Goal: Task Accomplishment & Management: Complete application form

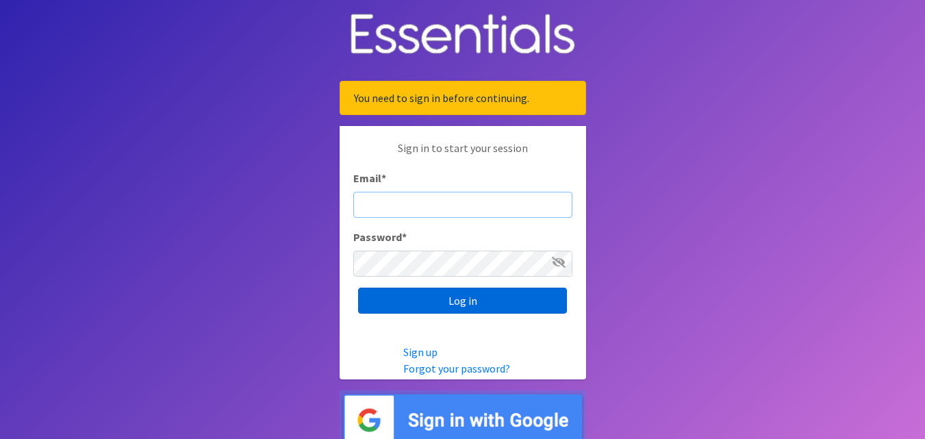
type input "[EMAIL_ADDRESS][DOMAIN_NAME]"
click at [479, 298] on input "Log in" at bounding box center [462, 301] width 209 height 26
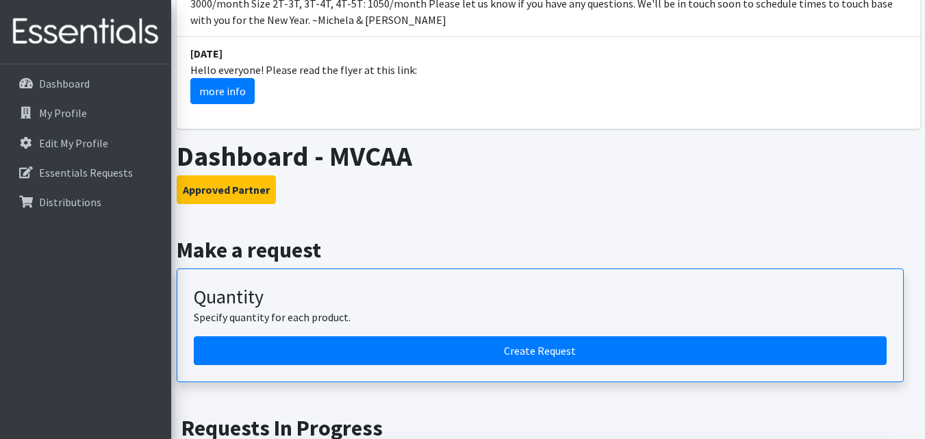
scroll to position [753, 0]
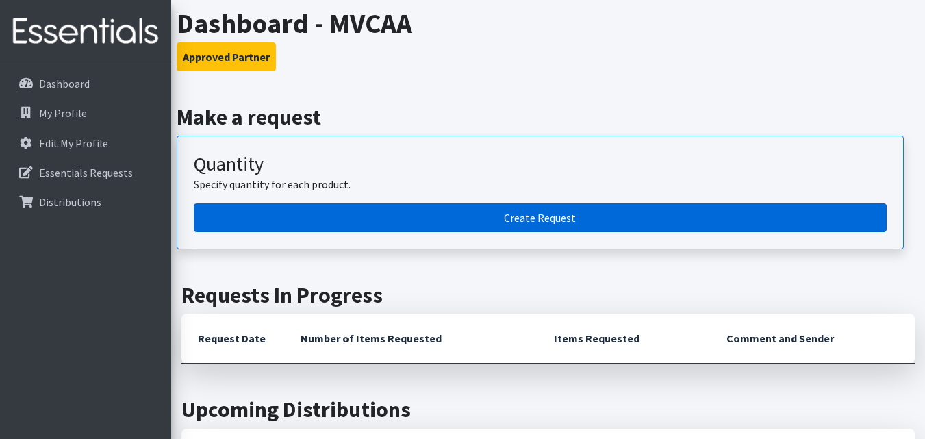
drag, startPoint x: 534, startPoint y: 200, endPoint x: 529, endPoint y: 206, distance: 8.2
click at [534, 203] on link "Create Request" at bounding box center [540, 217] width 693 height 29
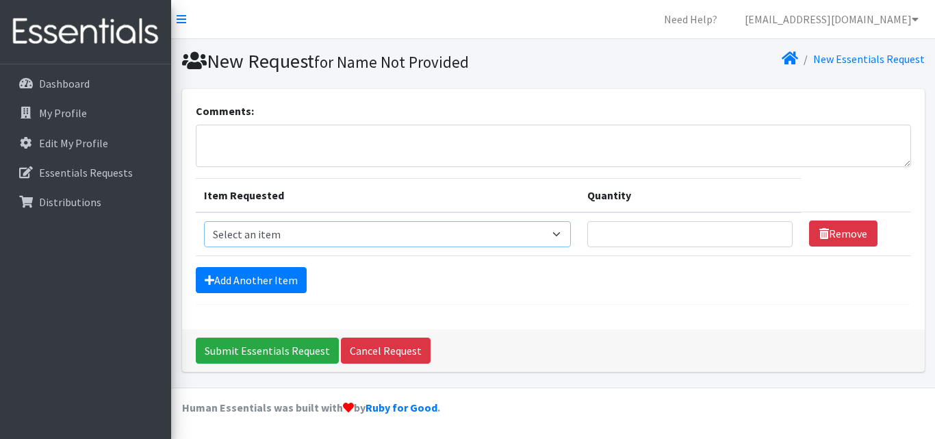
drag, startPoint x: 333, startPoint y: 238, endPoint x: 363, endPoint y: 238, distance: 30.1
click at [333, 238] on select "Select an item 2T3T(30/child) 3T4T(30/child) 4T5T(30/child) Cloth Diaper Kit (s…" at bounding box center [387, 234] width 367 height 26
select select "939"
click at [204, 221] on select "Select an item 2T3T(30/child) 3T4T(30/child) 4T5T(30/child) Cloth Diaper Kit (s…" at bounding box center [387, 234] width 367 height 26
click at [247, 275] on link "Add Another Item" at bounding box center [251, 280] width 111 height 26
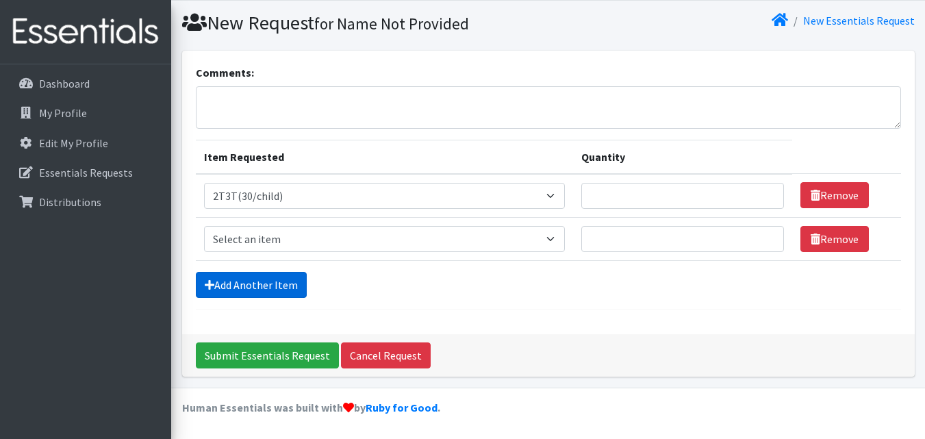
click at [247, 281] on link "Add Another Item" at bounding box center [251, 285] width 111 height 26
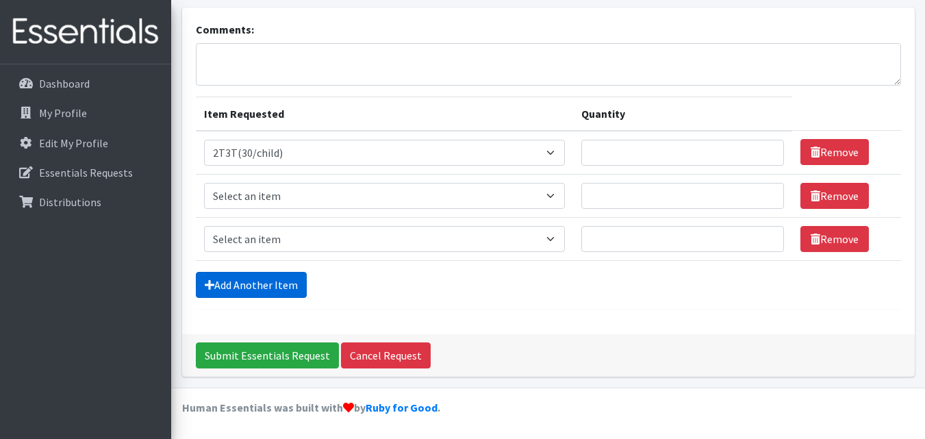
click at [246, 281] on link "Add Another Item" at bounding box center [251, 285] width 111 height 26
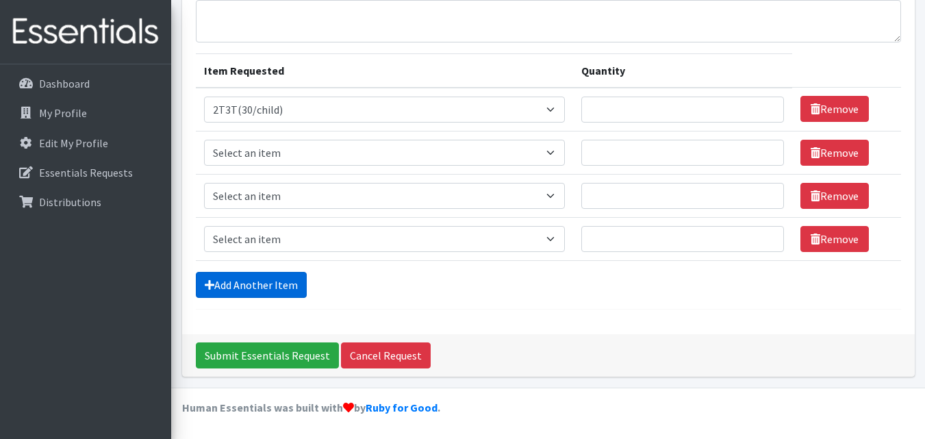
click at [246, 281] on link "Add Another Item" at bounding box center [251, 285] width 111 height 26
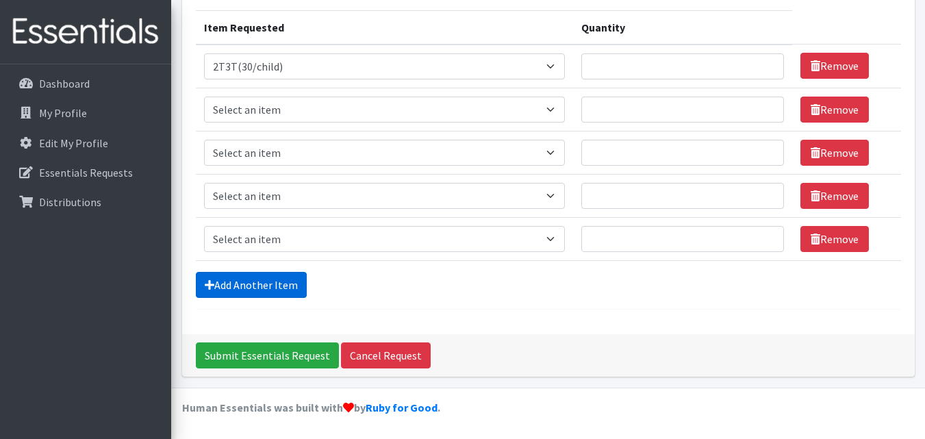
click at [246, 281] on link "Add Another Item" at bounding box center [251, 285] width 111 height 26
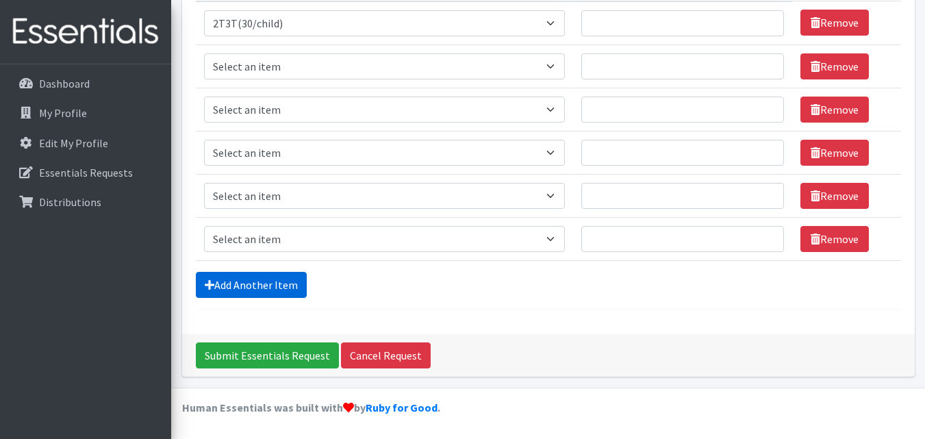
click at [246, 281] on link "Add Another Item" at bounding box center [251, 285] width 111 height 26
drag, startPoint x: 246, startPoint y: 281, endPoint x: 222, endPoint y: 286, distance: 24.6
click at [222, 286] on link "Add Another Item" at bounding box center [251, 285] width 111 height 26
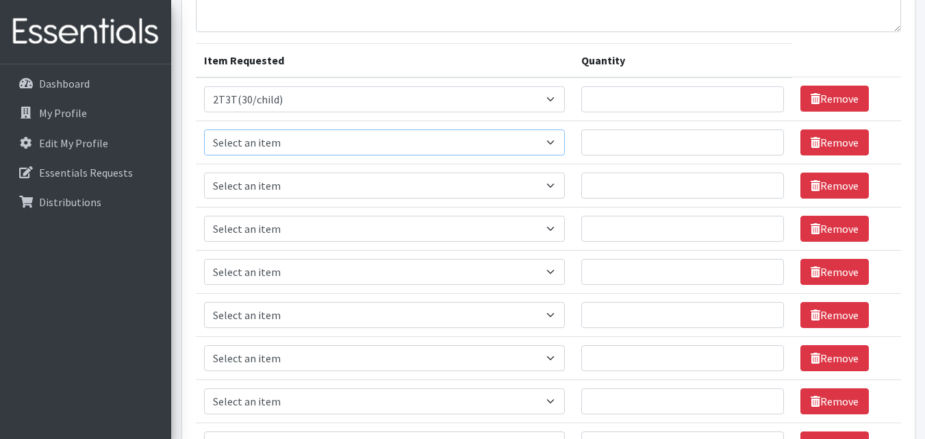
click at [285, 146] on select "Select an item 2T3T(30/child) 3T4T(30/child) 4T5T(30/child) Cloth Diaper Kit (s…" at bounding box center [384, 142] width 361 height 26
select select "941"
click at [204, 129] on select "Select an item 2T3T(30/child) 3T4T(30/child) 4T5T(30/child) Cloth Diaper Kit (s…" at bounding box center [384, 142] width 361 height 26
click at [281, 176] on select "Select an item 2T3T(30/child) 3T4T(30/child) 4T5T(30/child) Cloth Diaper Kit (s…" at bounding box center [384, 186] width 361 height 26
select select "953"
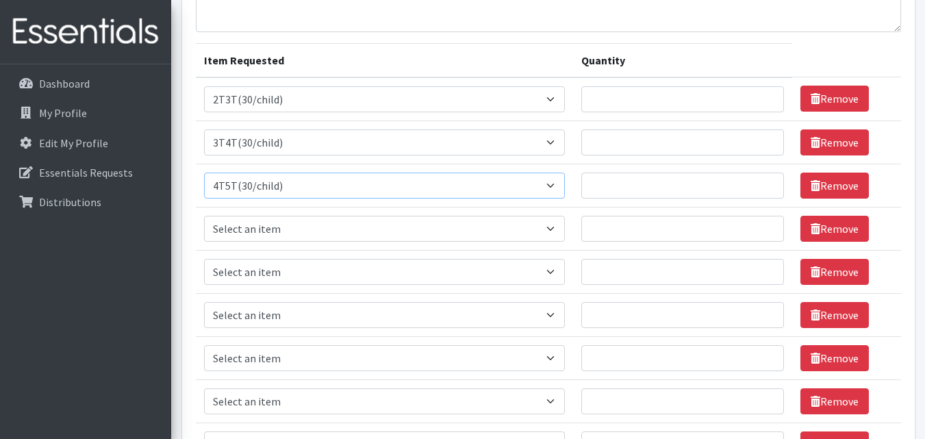
click at [204, 173] on select "Select an item 2T3T(30/child) 3T4T(30/child) 4T5T(30/child) Cloth Diaper Kit (s…" at bounding box center [384, 186] width 361 height 26
drag, startPoint x: 268, startPoint y: 237, endPoint x: 247, endPoint y: 241, distance: 21.6
click at [268, 237] on select "Select an item 2T3T(30/child) 3T4T(30/child) 4T5T(30/child) Cloth Diaper Kit (s…" at bounding box center [384, 229] width 361 height 26
select select "950"
click at [204, 216] on select "Select an item 2T3T(30/child) 3T4T(30/child) 4T5T(30/child) Cloth Diaper Kit (s…" at bounding box center [384, 229] width 361 height 26
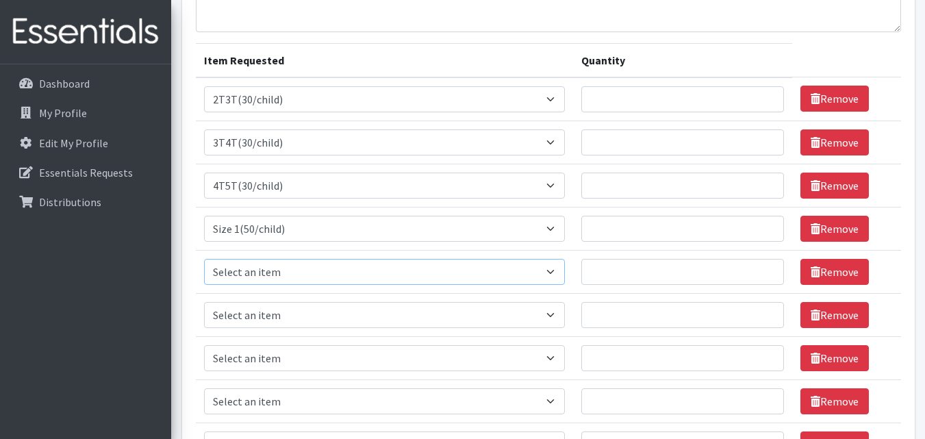
drag, startPoint x: 277, startPoint y: 273, endPoint x: 276, endPoint y: 260, distance: 13.1
click at [277, 274] on select "Select an item 2T3T(30/child) 3T4T(30/child) 4T5T(30/child) Cloth Diaper Kit (s…" at bounding box center [384, 272] width 361 height 26
select select "951"
click at [204, 259] on select "Select an item 2T3T(30/child) 3T4T(30/child) 4T5T(30/child) Cloth Diaper Kit (s…" at bounding box center [384, 272] width 361 height 26
click at [304, 311] on select "Select an item 2T3T(30/child) 3T4T(30/child) 4T5T(30/child) Cloth Diaper Kit (s…" at bounding box center [384, 315] width 361 height 26
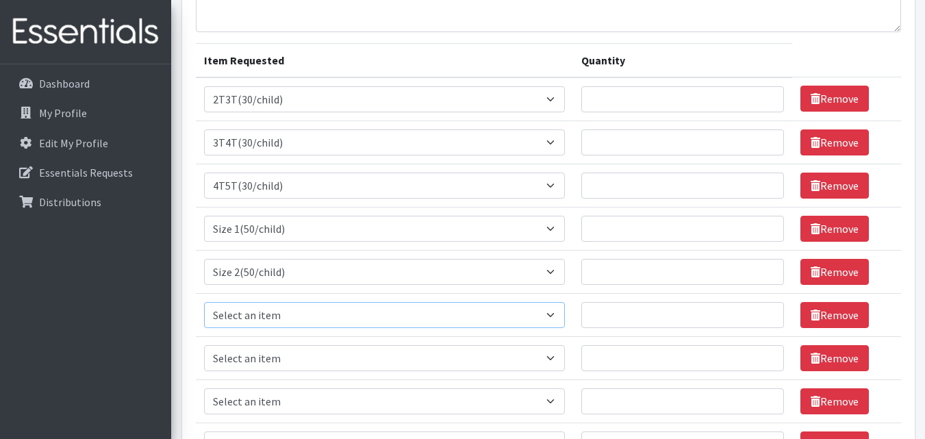
select select "954"
click at [204, 302] on select "Select an item 2T3T(30/child) 3T4T(30/child) 4T5T(30/child) Cloth Diaper Kit (s…" at bounding box center [384, 315] width 361 height 26
click at [306, 352] on select "Select an item 2T3T(30/child) 3T4T(30/child) 4T5T(30/child) Cloth Diaper Kit (s…" at bounding box center [384, 358] width 361 height 26
select select "963"
click at [204, 345] on select "Select an item 2T3T(30/child) 3T4T(30/child) 4T5T(30/child) Cloth Diaper Kit (s…" at bounding box center [384, 358] width 361 height 26
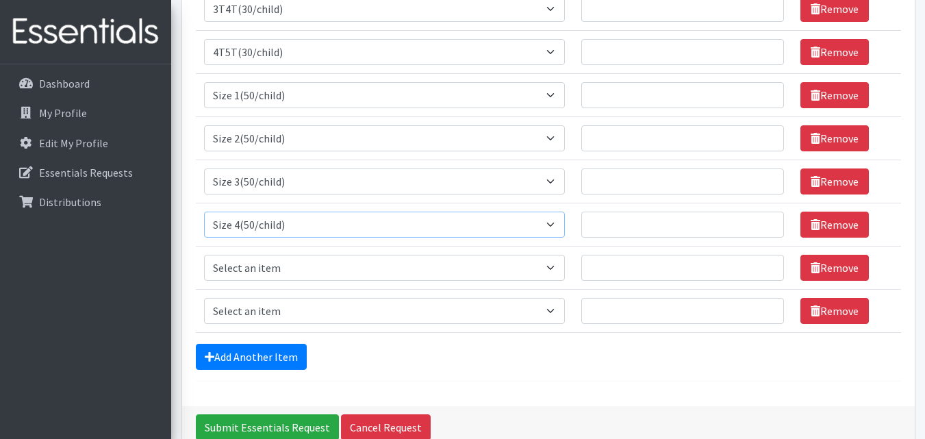
scroll to position [272, 0]
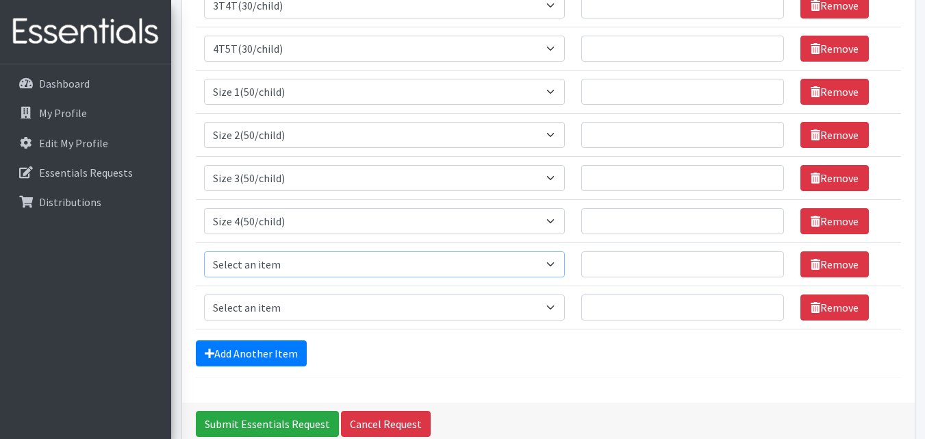
drag, startPoint x: 286, startPoint y: 262, endPoint x: 273, endPoint y: 257, distance: 13.9
click at [286, 262] on select "Select an item 2T3T(30/child) 3T4T(30/child) 4T5T(30/child) Cloth Diaper Kit (s…" at bounding box center [384, 264] width 361 height 26
click at [204, 251] on select "Select an item 2T3T(30/child) 3T4T(30/child) 4T5T(30/child) Cloth Diaper Kit (s…" at bounding box center [384, 264] width 361 height 26
drag, startPoint x: 290, startPoint y: 274, endPoint x: 290, endPoint y: 252, distance: 21.9
click at [290, 274] on select "Select an item 2T3T(30/child) 3T4T(30/child) 4T5T(30/child) Cloth Diaper Kit (s…" at bounding box center [384, 264] width 361 height 26
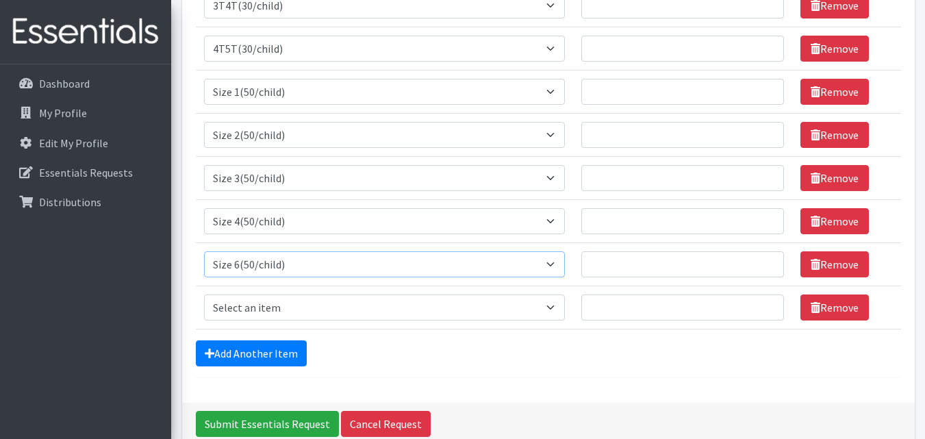
select select "964"
click at [204, 251] on select "Select an item 2T3T(30/child) 3T4T(30/child) 4T5T(30/child) Cloth Diaper Kit (s…" at bounding box center [384, 264] width 361 height 26
click at [285, 298] on select "Select an item 2T3T(30/child) 3T4T(30/child) 4T5T(30/child) Cloth Diaper Kit (s…" at bounding box center [384, 307] width 361 height 26
select select "966"
click at [204, 294] on select "Select an item 2T3T(30/child) 3T4T(30/child) 4T5T(30/child) Cloth Diaper Kit (s…" at bounding box center [384, 307] width 361 height 26
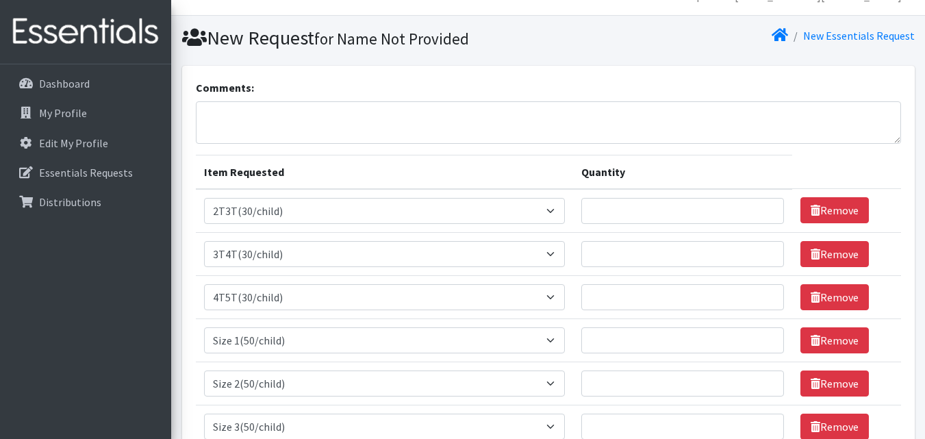
scroll to position [0, 0]
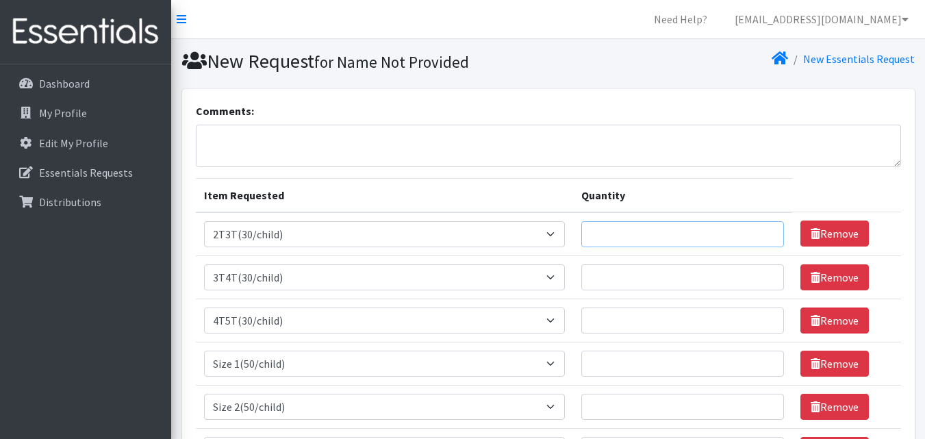
click at [648, 233] on input "Quantity" at bounding box center [682, 234] width 203 height 26
type input "60"
click at [699, 277] on input "Quantity" at bounding box center [682, 277] width 203 height 26
click at [704, 228] on input "60" at bounding box center [682, 234] width 203 height 26
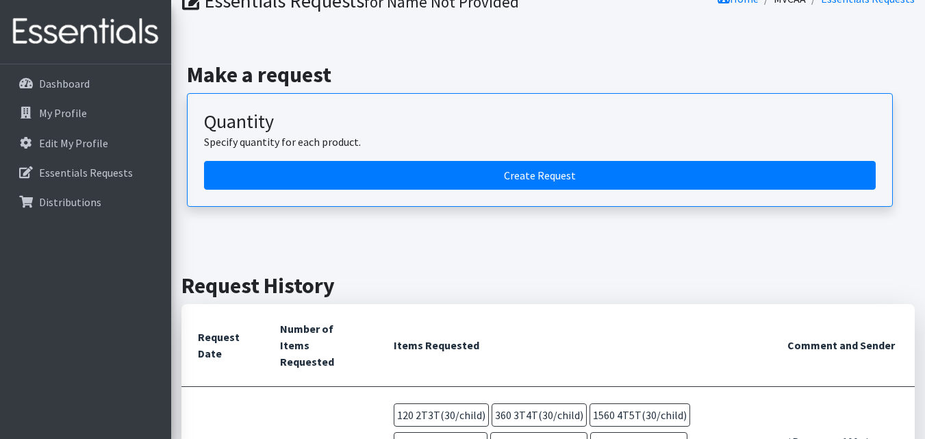
scroll to position [137, 0]
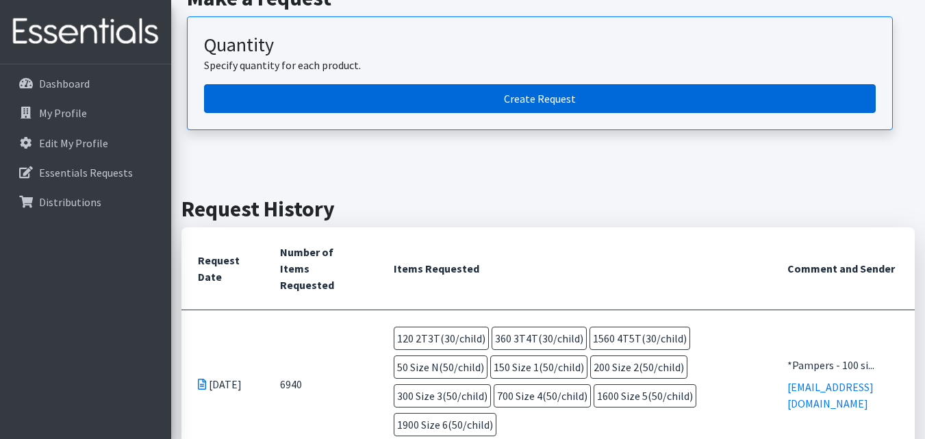
click at [505, 107] on link "Create Request" at bounding box center [540, 98] width 672 height 29
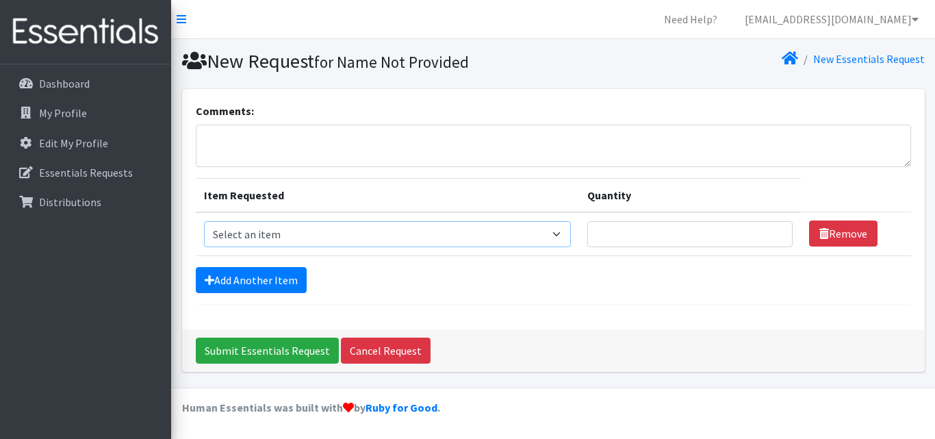
click at [323, 226] on select "Select an item 2T3T(30/child) 3T4T(30/child) 4T5T(30/child) Cloth Diaper Kit (s…" at bounding box center [387, 234] width 367 height 26
select select "939"
click at [204, 221] on select "Select an item 2T3T(30/child) 3T4T(30/child) 4T5T(30/child) Cloth Diaper Kit (s…" at bounding box center [387, 234] width 367 height 26
click at [262, 279] on link "Add Another Item" at bounding box center [251, 280] width 111 height 26
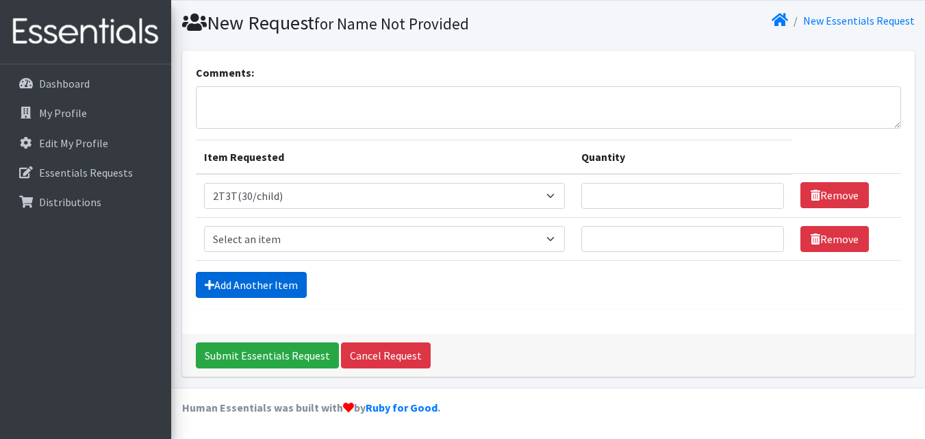
click at [257, 283] on link "Add Another Item" at bounding box center [251, 285] width 111 height 26
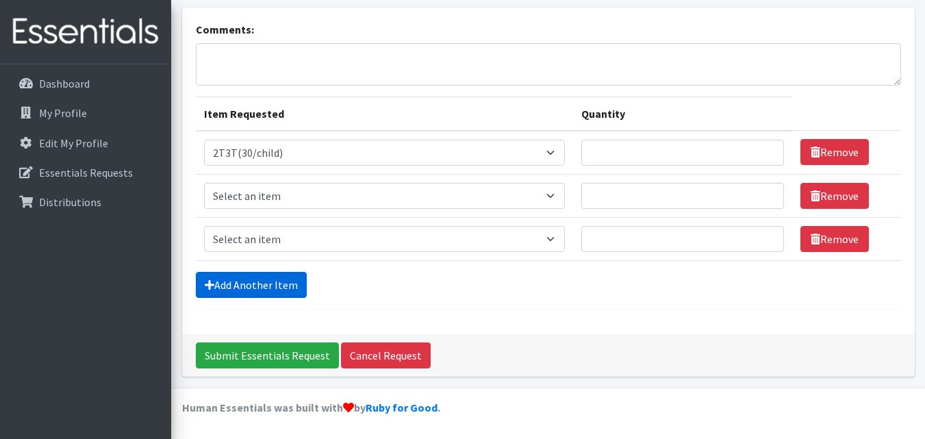
click at [257, 282] on link "Add Another Item" at bounding box center [251, 285] width 111 height 26
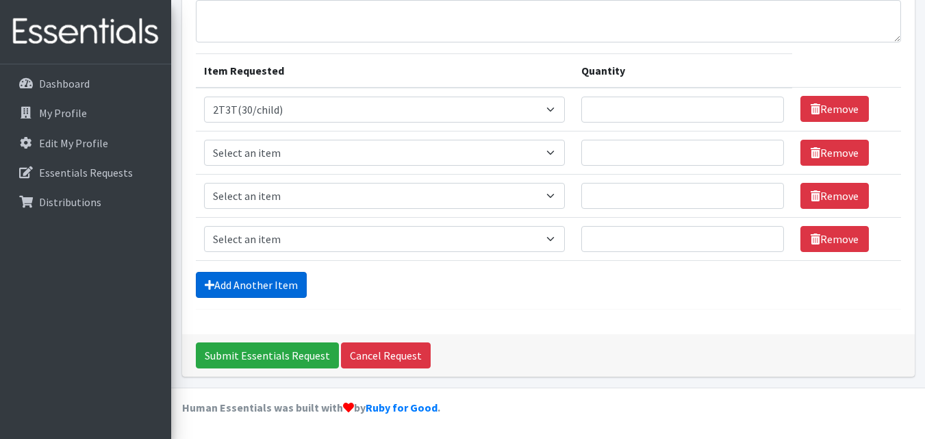
click at [257, 277] on link "Add Another Item" at bounding box center [251, 285] width 111 height 26
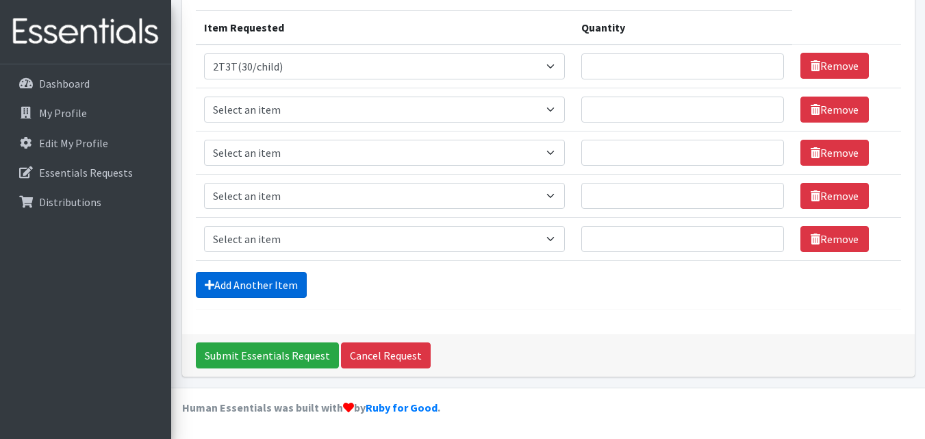
click at [259, 278] on link "Add Another Item" at bounding box center [251, 285] width 111 height 26
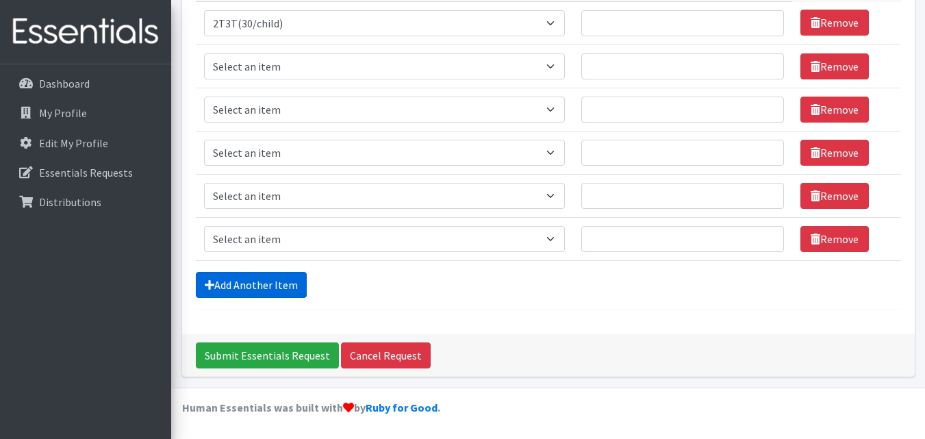
click at [264, 272] on link "Add Another Item" at bounding box center [251, 285] width 111 height 26
click at [265, 275] on link "Add Another Item" at bounding box center [251, 285] width 111 height 26
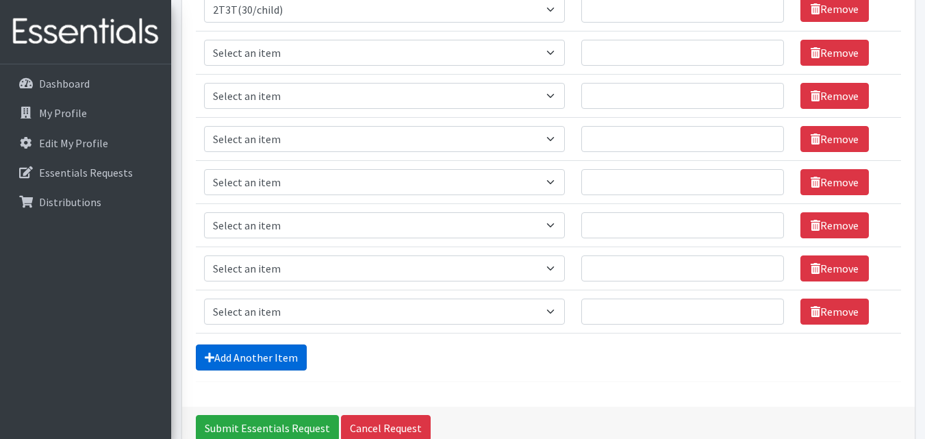
scroll to position [23, 0]
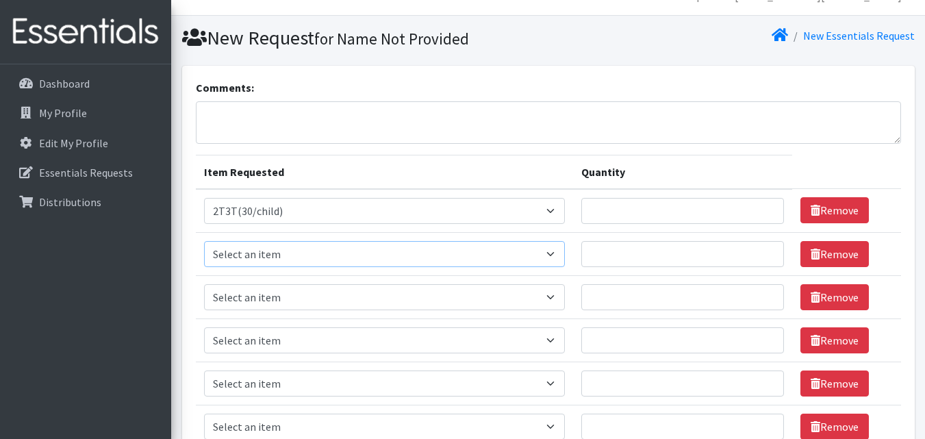
click at [259, 255] on select "Select an item 2T3T(30/child) 3T4T(30/child) 4T5T(30/child) Cloth Diaper Kit (s…" at bounding box center [384, 254] width 361 height 26
select select "941"
click at [204, 241] on select "Select an item 2T3T(30/child) 3T4T(30/child) 4T5T(30/child) Cloth Diaper Kit (s…" at bounding box center [384, 254] width 361 height 26
click at [272, 301] on select "Select an item 2T3T(30/child) 3T4T(30/child) 4T5T(30/child) Cloth Diaper Kit (s…" at bounding box center [384, 297] width 361 height 26
select select "953"
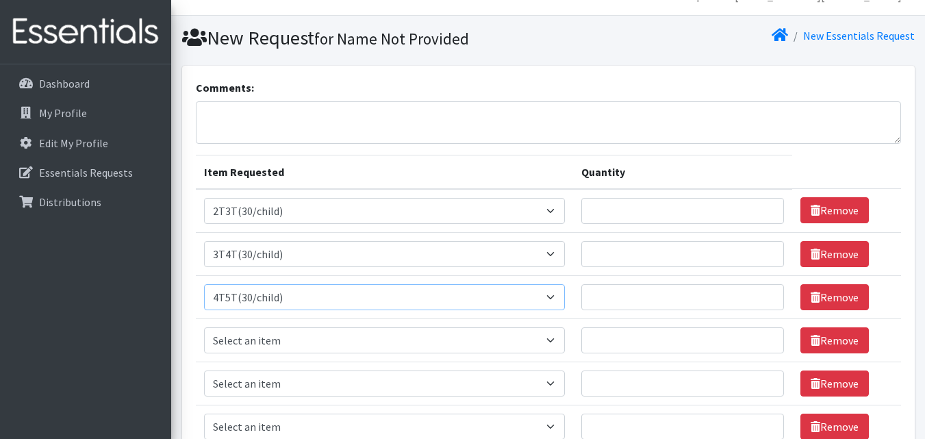
click at [204, 284] on select "Select an item 2T3T(30/child) 3T4T(30/child) 4T5T(30/child) Cloth Diaper Kit (s…" at bounding box center [384, 297] width 361 height 26
click at [313, 346] on select "Select an item 2T3T(30/child) 3T4T(30/child) 4T5T(30/child) Cloth Diaper Kit (s…" at bounding box center [384, 340] width 361 height 26
select select "950"
click at [204, 327] on select "Select an item 2T3T(30/child) 3T4T(30/child) 4T5T(30/child) Cloth Diaper Kit (s…" at bounding box center [384, 340] width 361 height 26
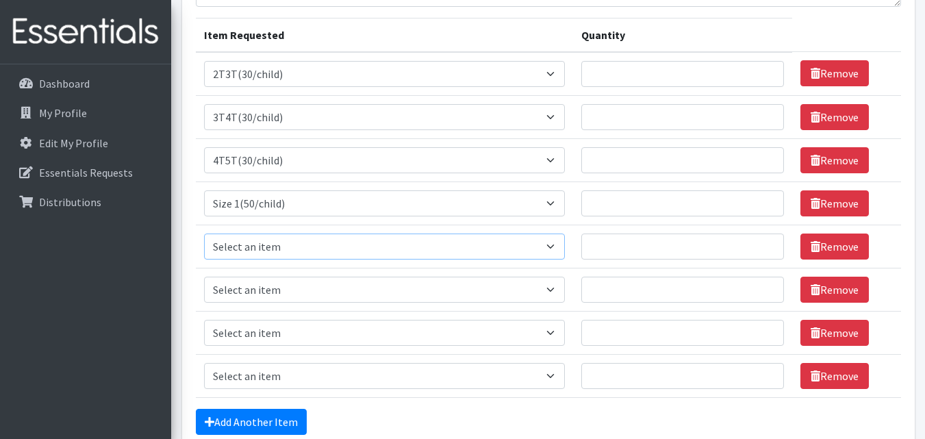
click at [316, 250] on select "Select an item 2T3T(30/child) 3T4T(30/child) 4T5T(30/child) Cloth Diaper Kit (s…" at bounding box center [384, 246] width 361 height 26
select select "951"
click at [204, 233] on select "Select an item 2T3T(30/child) 3T4T(30/child) 4T5T(30/child) Cloth Diaper Kit (s…" at bounding box center [384, 246] width 361 height 26
drag, startPoint x: 278, startPoint y: 285, endPoint x: 268, endPoint y: 277, distance: 12.2
click at [278, 285] on select "Select an item 2T3T(30/child) 3T4T(30/child) 4T5T(30/child) Cloth Diaper Kit (s…" at bounding box center [384, 290] width 361 height 26
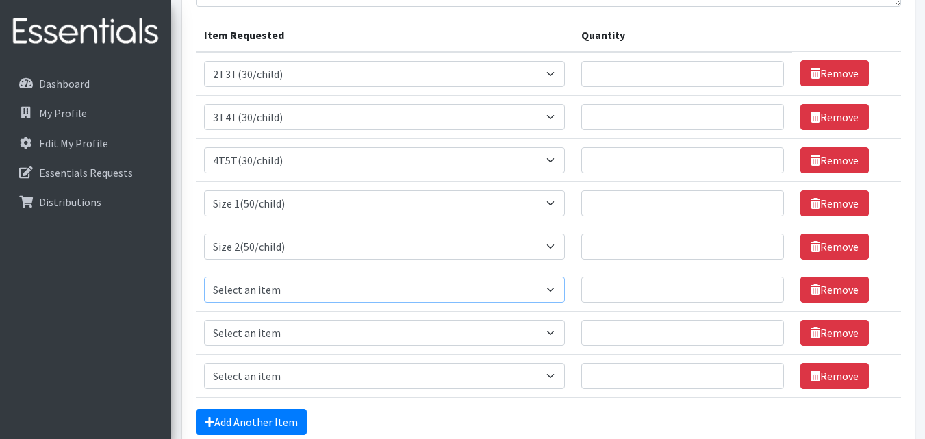
select select "954"
click at [204, 277] on select "Select an item 2T3T(30/child) 3T4T(30/child) 4T5T(30/child) Cloth Diaper Kit (s…" at bounding box center [384, 290] width 361 height 26
click at [263, 336] on select "Select an item 2T3T(30/child) 3T4T(30/child) 4T5T(30/child) Cloth Diaper Kit (s…" at bounding box center [384, 333] width 361 height 26
select select "963"
click at [204, 320] on select "Select an item 2T3T(30/child) 3T4T(30/child) 4T5T(30/child) Cloth Diaper Kit (s…" at bounding box center [384, 333] width 361 height 26
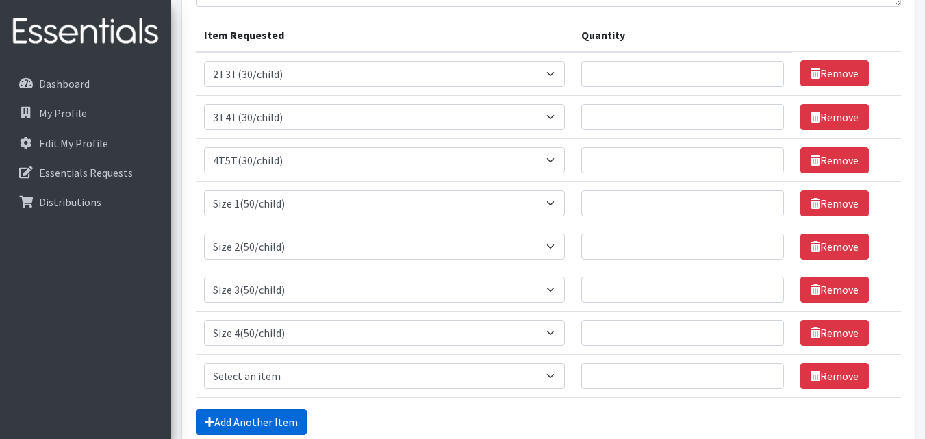
click at [249, 421] on link "Add Another Item" at bounding box center [251, 422] width 111 height 26
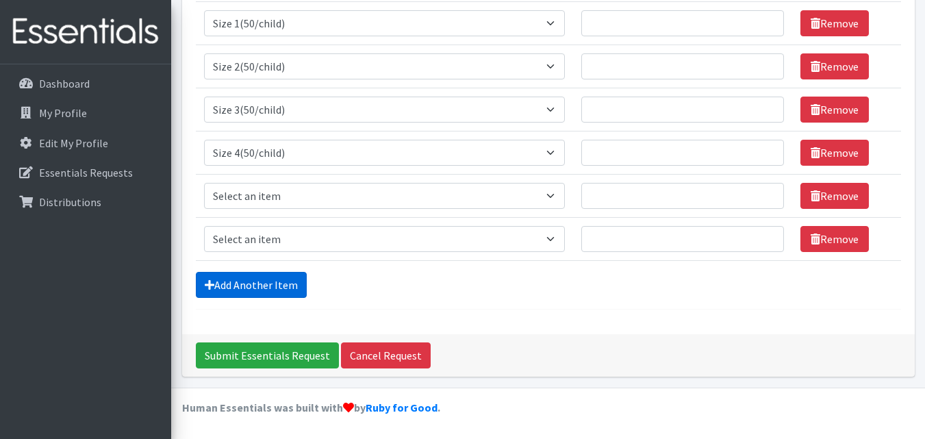
click at [250, 288] on link "Add Another Item" at bounding box center [251, 285] width 111 height 26
click at [259, 164] on select "Select an item 2T3T(30/child) 3T4T(30/child) 4T5T(30/child) Cloth Diaper Kit (s…" at bounding box center [384, 153] width 361 height 26
select select "964"
click at [204, 140] on select "Select an item 2T3T(30/child) 3T4T(30/child) 4T5T(30/child) Cloth Diaper Kit (s…" at bounding box center [384, 153] width 361 height 26
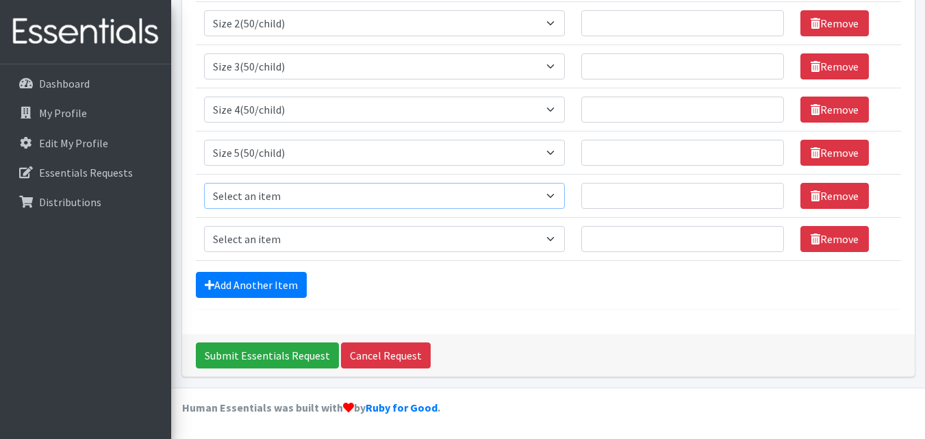
click at [285, 198] on select "Select an item 2T3T(30/child) 3T4T(30/child) 4T5T(30/child) Cloth Diaper Kit (s…" at bounding box center [384, 196] width 361 height 26
select select "966"
click at [204, 183] on select "Select an item 2T3T(30/child) 3T4T(30/child) 4T5T(30/child) Cloth Diaper Kit (s…" at bounding box center [384, 196] width 361 height 26
click at [817, 243] on link "Remove" at bounding box center [834, 239] width 68 height 26
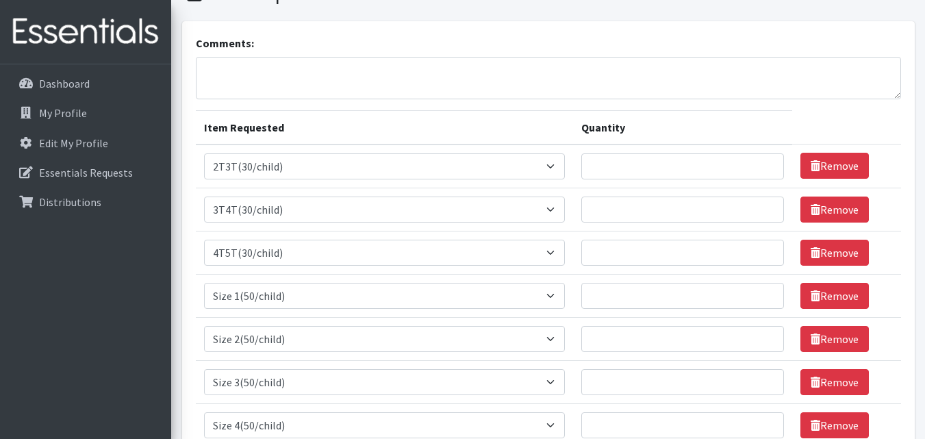
scroll to position [66, 0]
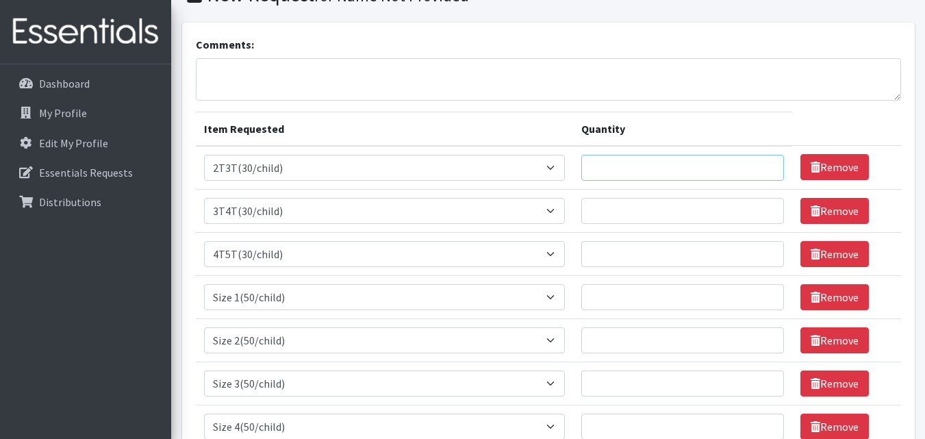
click at [633, 176] on input "Quantity" at bounding box center [682, 168] width 203 height 26
type input "60"
click at [657, 212] on input "Quantity" at bounding box center [682, 211] width 203 height 26
type input "330"
click at [674, 244] on input "Quantity" at bounding box center [682, 254] width 203 height 26
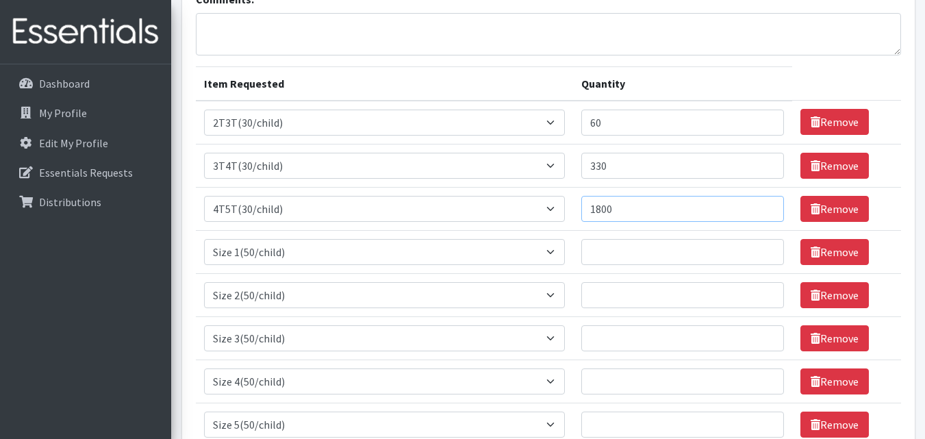
scroll to position [135, 0]
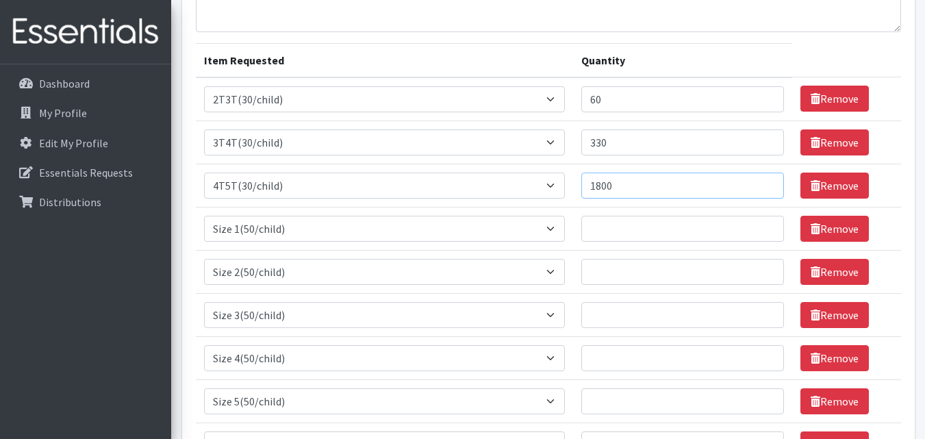
type input "1800"
click at [646, 229] on input "Quantity" at bounding box center [682, 229] width 203 height 26
type input "150"
click at [611, 272] on input "Quantity" at bounding box center [682, 272] width 203 height 26
type input "200"
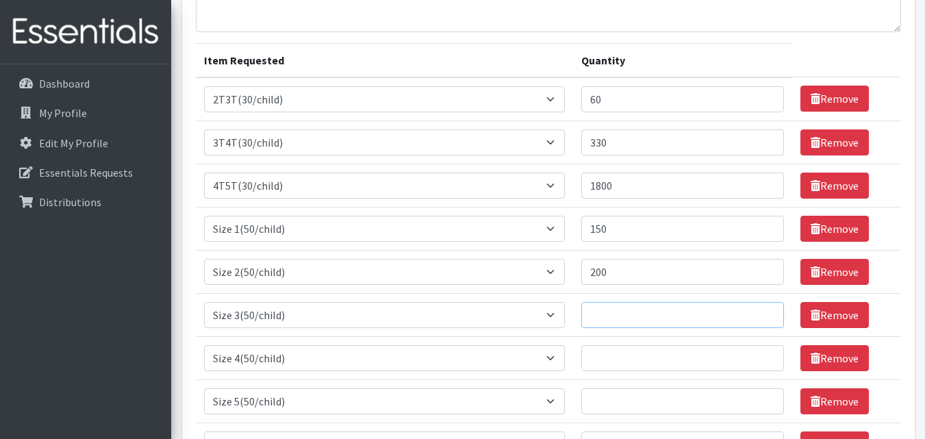
click at [639, 322] on input "Quantity" at bounding box center [682, 315] width 203 height 26
type input "200"
click at [637, 351] on input "Quantity" at bounding box center [682, 358] width 203 height 26
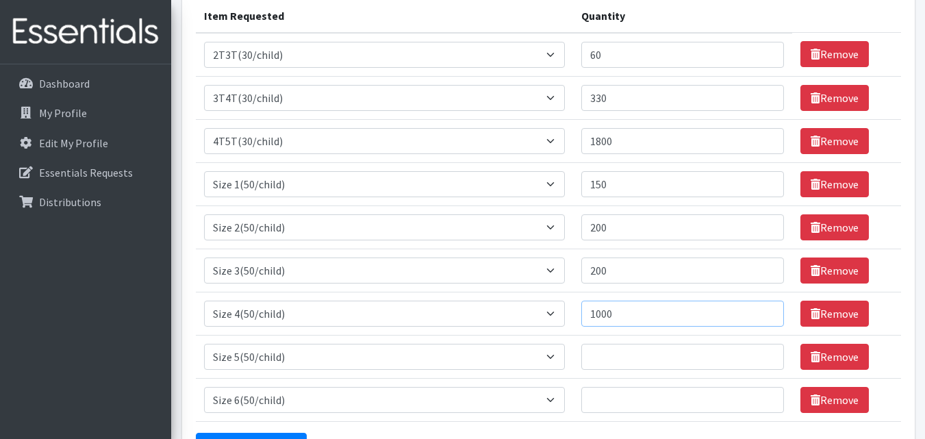
scroll to position [203, 0]
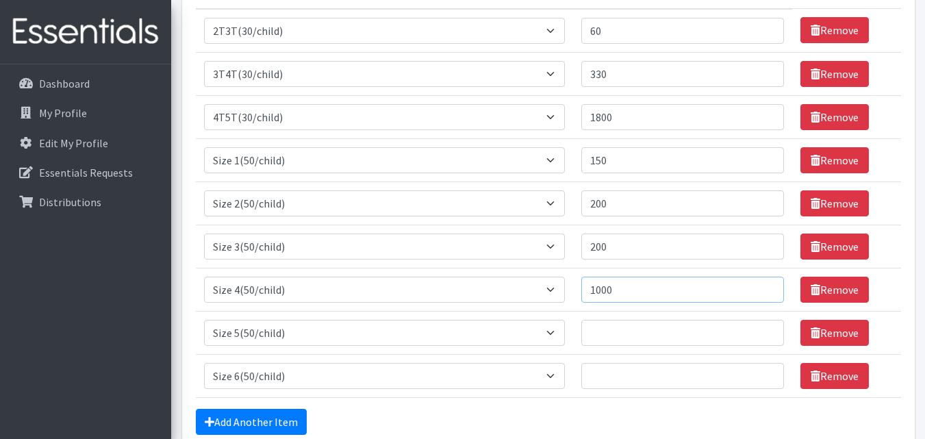
type input "1000"
click at [633, 334] on input "Quantity" at bounding box center [682, 333] width 203 height 26
type input "1800"
drag, startPoint x: 624, startPoint y: 366, endPoint x: 636, endPoint y: 384, distance: 21.8
click at [625, 368] on input "Quantity" at bounding box center [682, 376] width 203 height 26
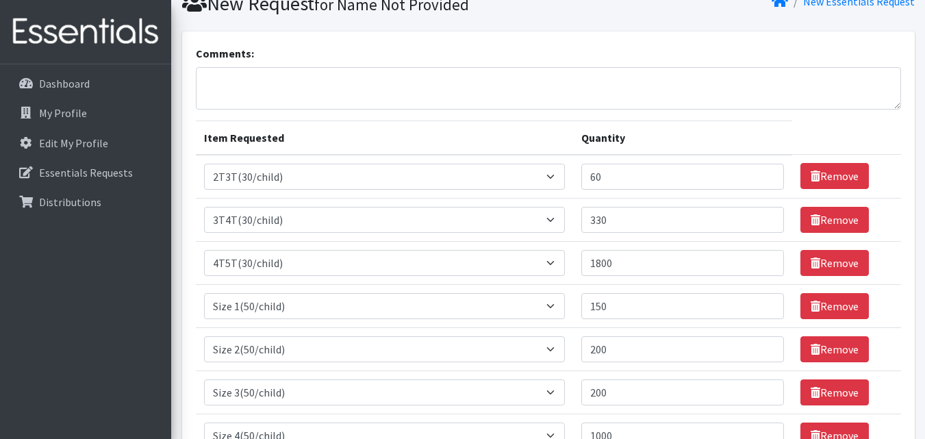
scroll to position [0, 0]
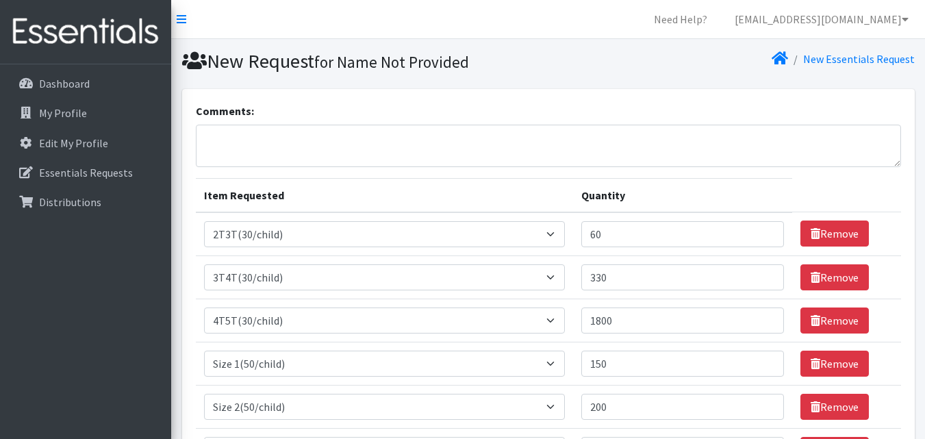
type input "2100"
click at [264, 148] on textarea "Comments:" at bounding box center [548, 146] width 705 height 42
type textarea "j"
click at [533, 139] on textarea "*Pampers - 100 size 5, 200 size 6 *" at bounding box center [548, 146] width 705 height 42
click at [227, 160] on textarea "*Pampers - 100 size 5, 200 size 6 *" at bounding box center [548, 146] width 705 height 42
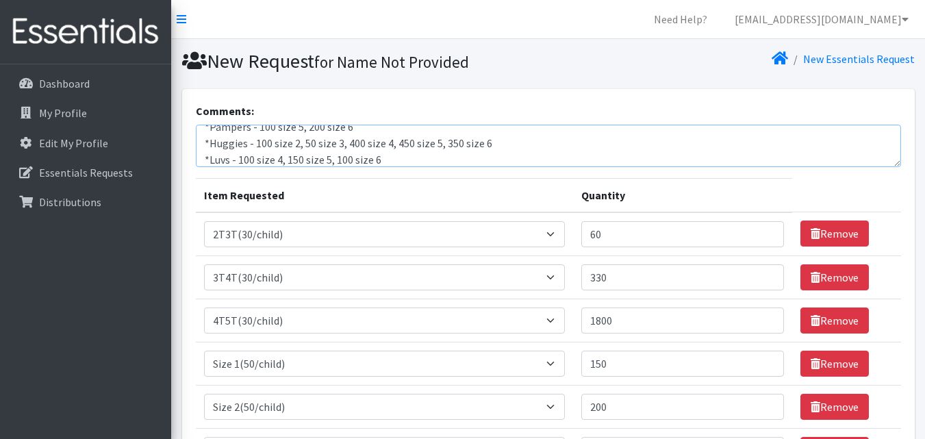
scroll to position [27, 0]
click at [585, 152] on textarea "*Pampers - 100 size 5, 200 size 6 *Huggies - 100 size 2, 50 size 3, 400 size 4,…" at bounding box center [548, 146] width 705 height 42
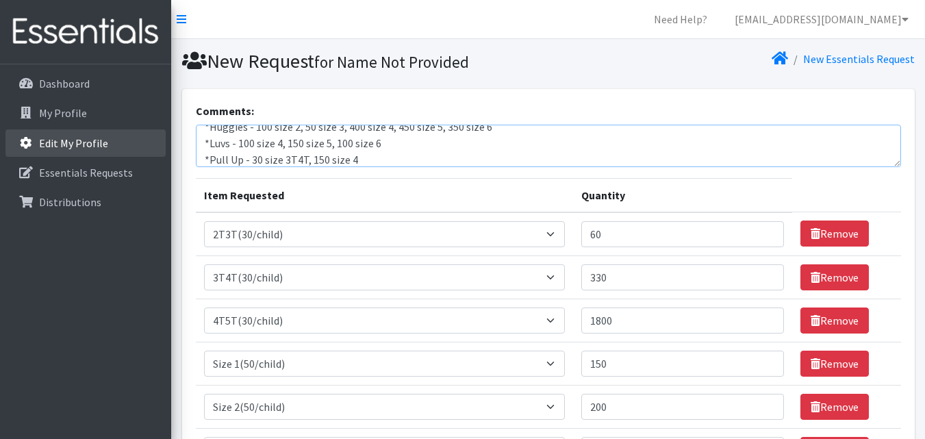
scroll to position [33, 0]
drag, startPoint x: 573, startPoint y: 157, endPoint x: 131, endPoint y: 155, distance: 442.3
click at [131, 155] on div "Need Help? [EMAIL_ADDRESS][DOMAIN_NAME] Organization Settings My Co-Workers My …" at bounding box center [462, 389] width 925 height 779
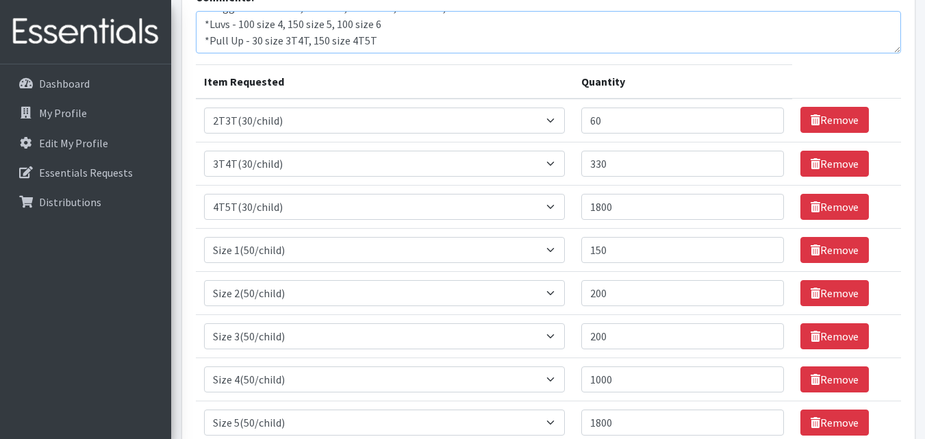
scroll to position [137, 0]
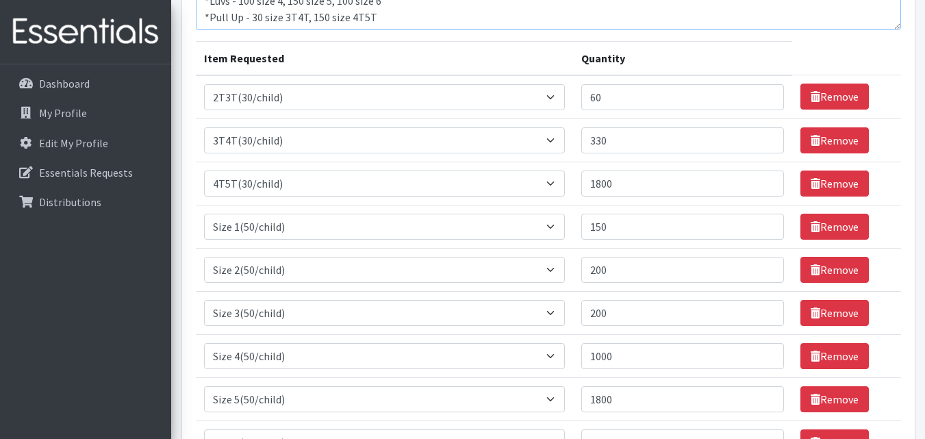
type textarea "*Pampers - 100 size 5, 200 size 6 *Huggies - 100 size 2, 50 size 3, 400 size 4,…"
